Goal: Task Accomplishment & Management: Manage account settings

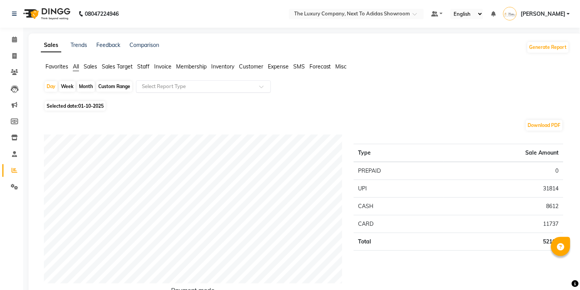
click at [238, 87] on input "text" at bounding box center [195, 87] width 111 height 8
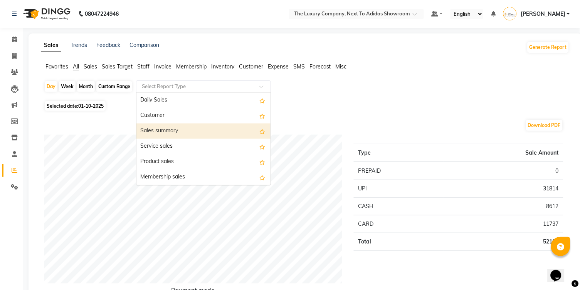
click at [208, 125] on div "Sales summary" at bounding box center [203, 131] width 134 height 15
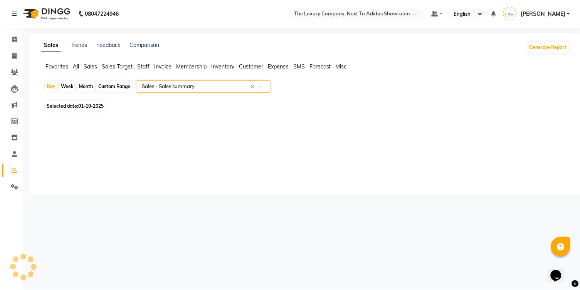
select select "full_report"
select select "csv"
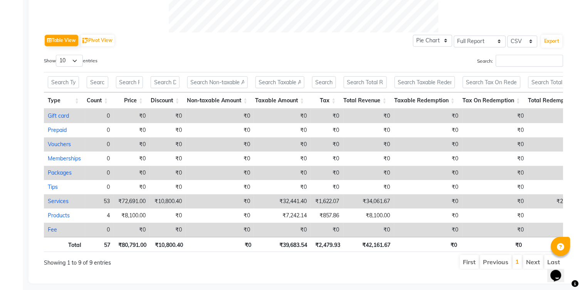
scroll to position [366, 0]
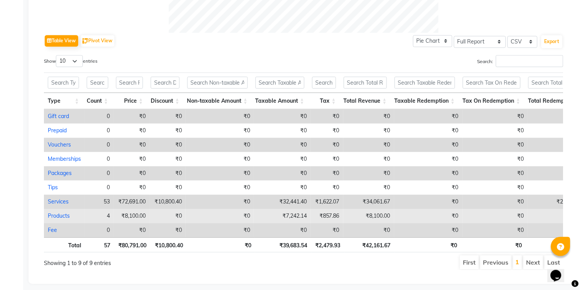
click at [60, 213] on link "Products" at bounding box center [59, 216] width 22 height 7
select select "full_report"
select select "csv"
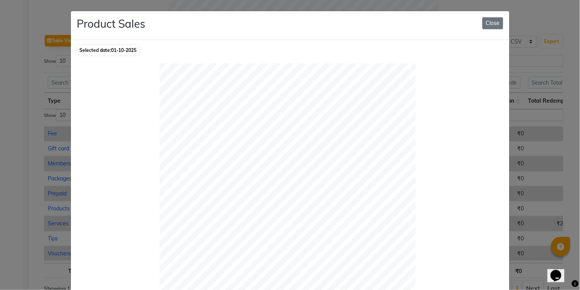
scroll to position [0, 0]
click at [489, 28] on button "Close" at bounding box center [492, 23] width 21 height 12
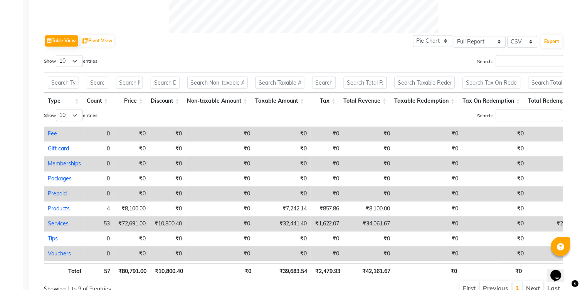
click at [58, 220] on link "Services" at bounding box center [58, 223] width 21 height 7
select select "full_report"
select select "csv"
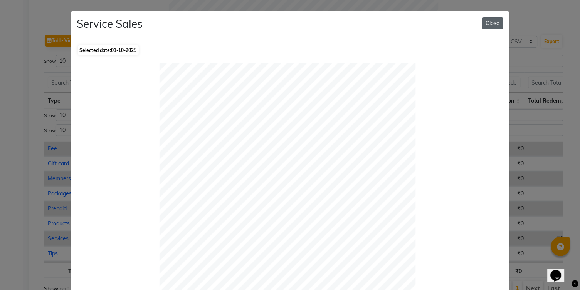
click at [494, 20] on button "Close" at bounding box center [492, 23] width 21 height 12
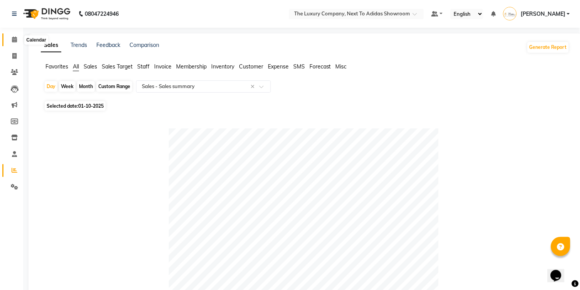
click at [14, 42] on icon at bounding box center [14, 40] width 5 height 6
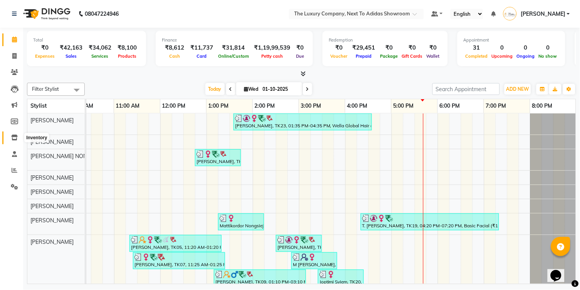
click at [15, 137] on icon at bounding box center [14, 138] width 7 height 6
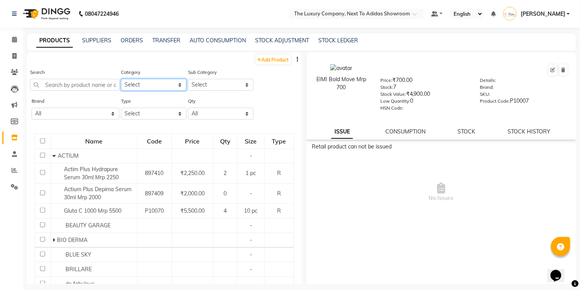
click at [173, 87] on select "Select RETAIL PRODUCT" at bounding box center [153, 85] width 65 height 12
select select "1136402050"
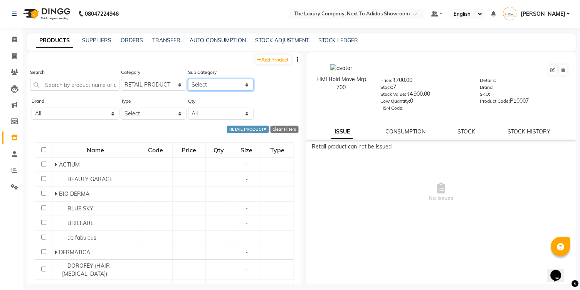
click at [210, 87] on select "Select ACTIUM BEAUTY GARAGE BIO DERMA BLUE SKY BRILLARE de fabulous DERMATICA D…" at bounding box center [220, 85] width 65 height 12
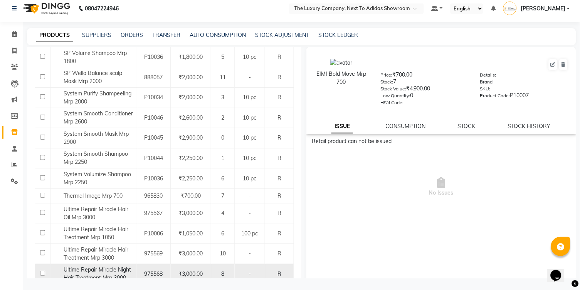
scroll to position [5, 0]
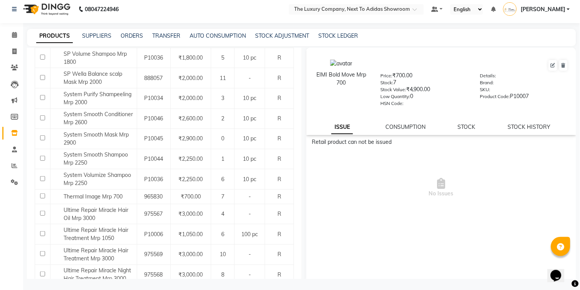
click at [65, 289] on button "Next" at bounding box center [67, 294] width 15 height 11
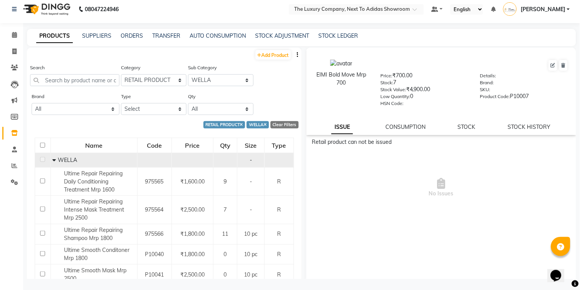
scroll to position [0, 0]
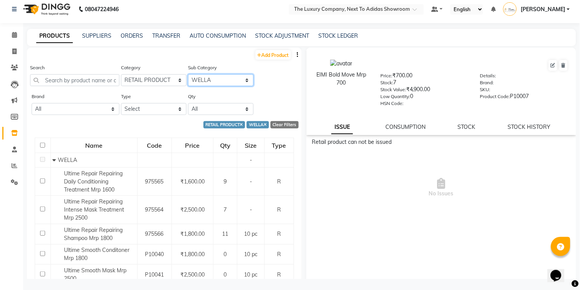
select select "11364020501"
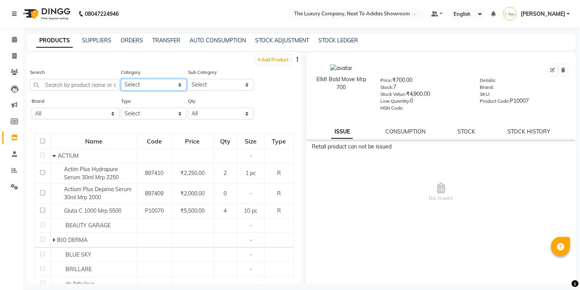
select select "1136402050"
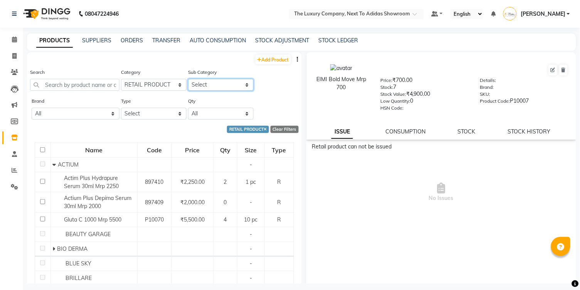
click at [213, 88] on select "Select ACTIUM BEAUTY GARAGE BIO DERMA BLUE SKY BRILLARE de fabulous DERMATICA D…" at bounding box center [220, 85] width 65 height 12
select select "11364020501"
